Goal: Task Accomplishment & Management: Manage account settings

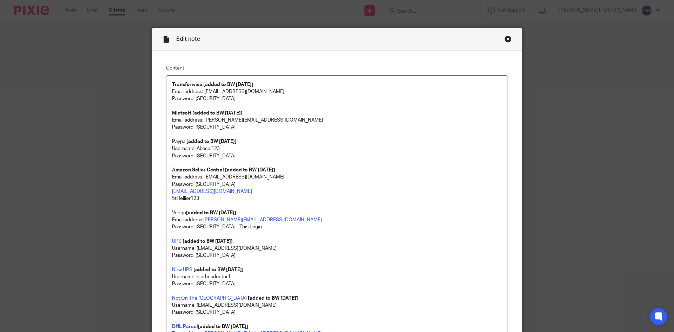
click at [358, 121] on p "Email address: anthony@clothes-doctor.com" at bounding box center [337, 119] width 330 height 7
click at [507, 39] on div "Close this dialog window" at bounding box center [507, 38] width 7 height 7
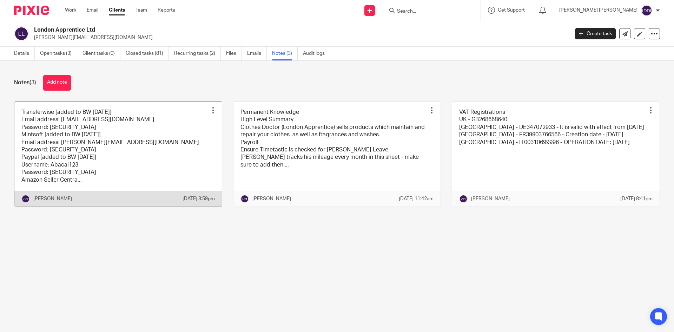
click at [182, 152] on link at bounding box center [117, 153] width 207 height 105
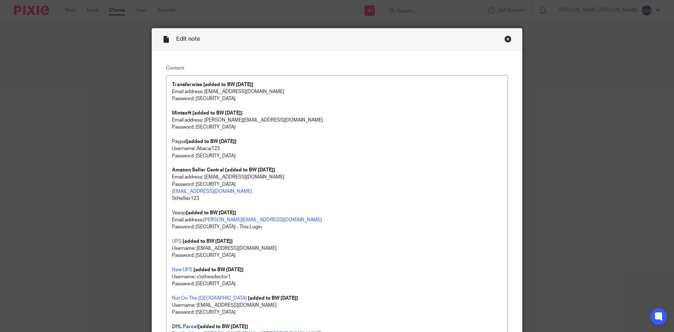
scroll to position [253, 0]
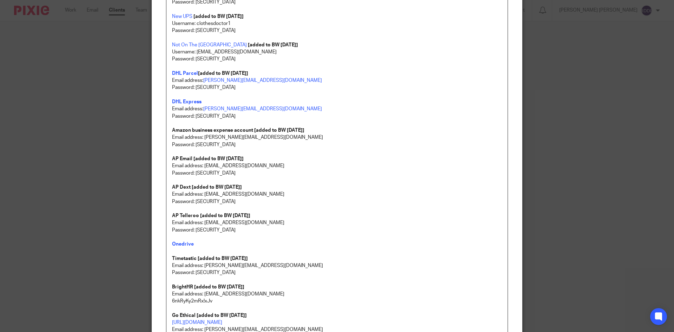
drag, startPoint x: 193, startPoint y: 173, endPoint x: 305, endPoint y: 173, distance: 111.2
click at [305, 173] on p "Password: ApAb@ca!CDymAy4ts6yQHzBW3mbGXC" at bounding box center [337, 172] width 330 height 7
copy p "ApAb@ca!CDymAy4ts6yQHzBW3mbGXC"
